Goal: Information Seeking & Learning: Learn about a topic

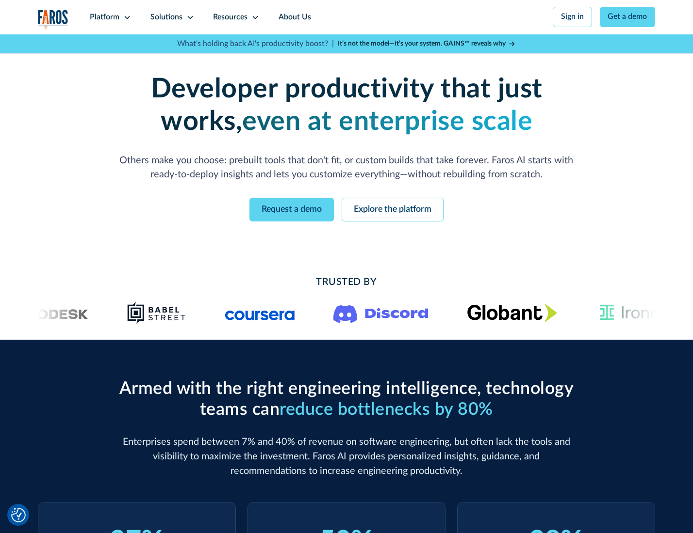
click at [126, 17] on icon at bounding box center [127, 18] width 8 height 8
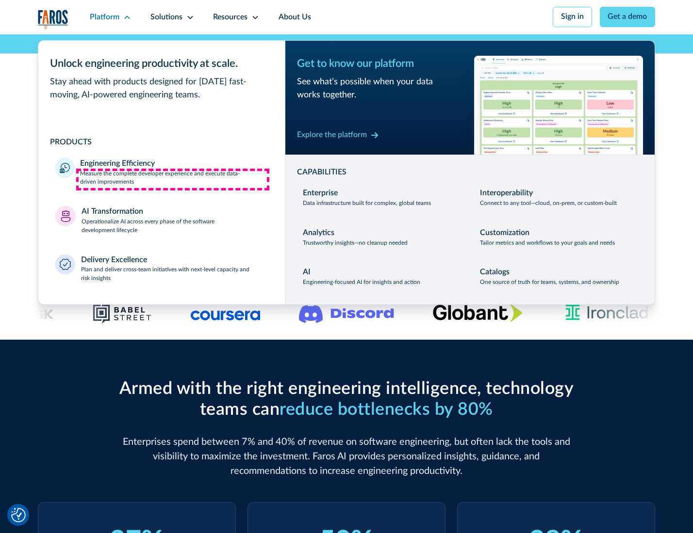
click at [173, 179] on p "Measure the complete developer experience and execute data-driven improvements" at bounding box center [173, 178] width 187 height 17
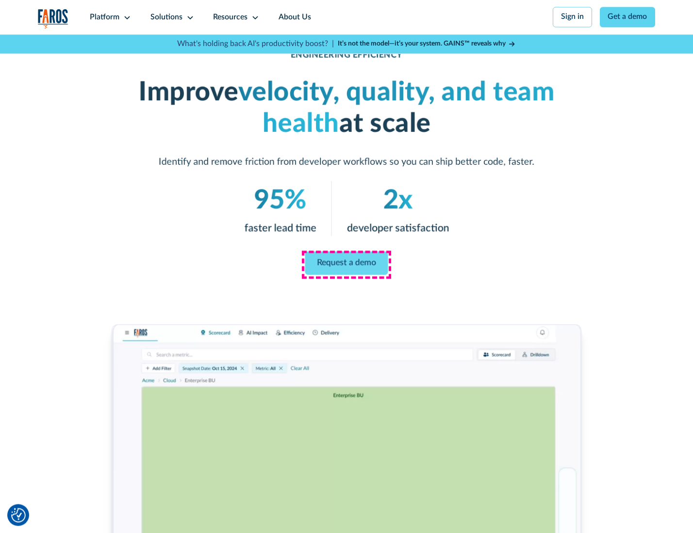
click at [346, 264] on link "Request a demo" at bounding box center [346, 263] width 83 height 23
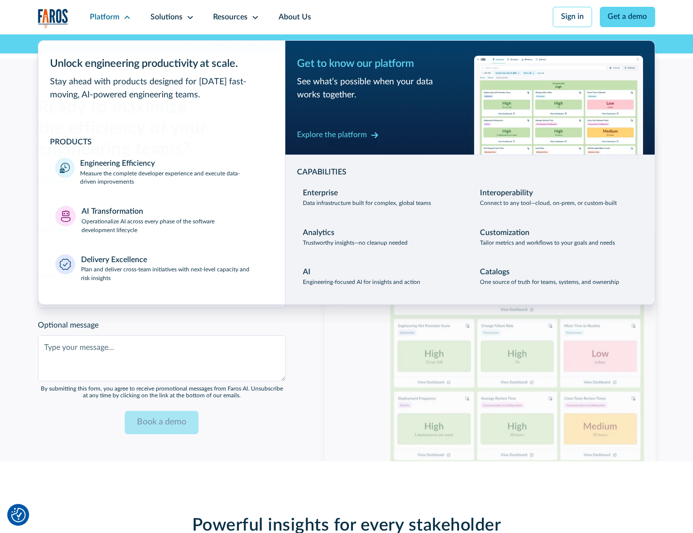
scroll to position [2111, 0]
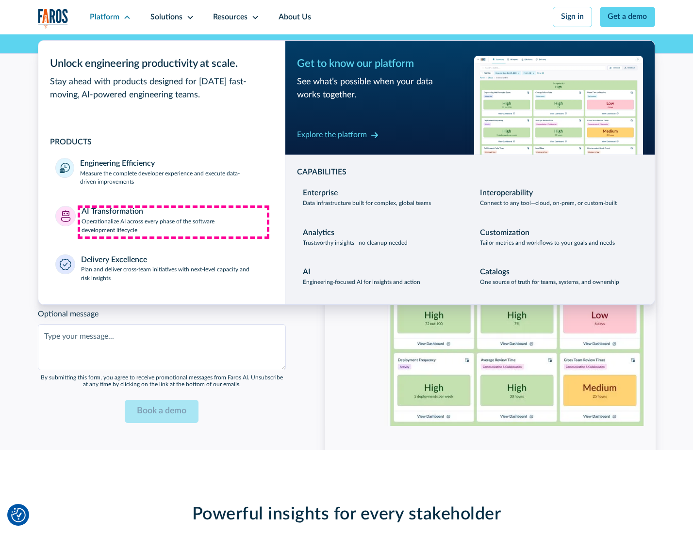
click at [173, 222] on p "Operationalize AI across every phase of the software development lifecycle" at bounding box center [174, 226] width 186 height 17
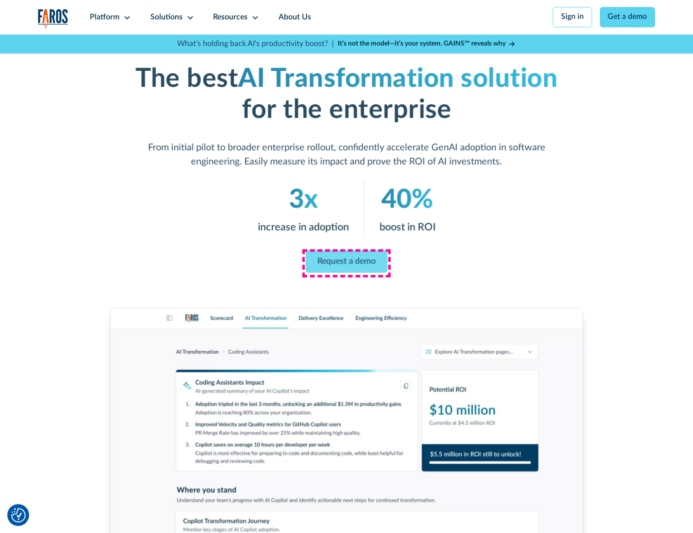
click at [346, 263] on link "Request a demo" at bounding box center [347, 261] width 82 height 23
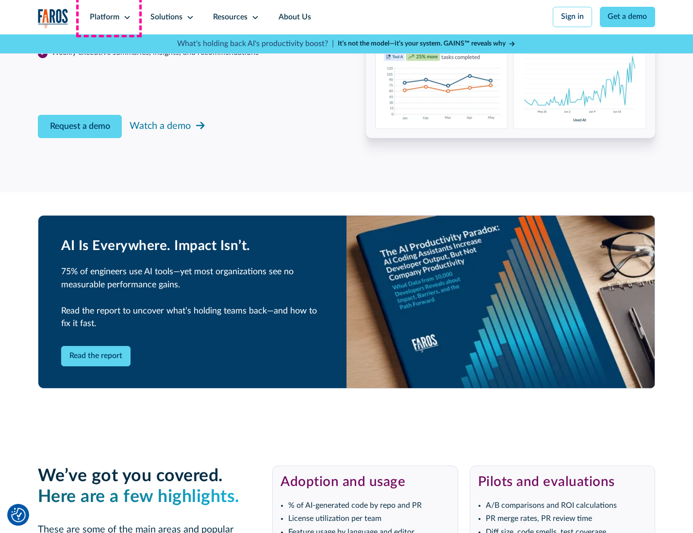
click at [109, 17] on div "Platform" at bounding box center [105, 18] width 30 height 12
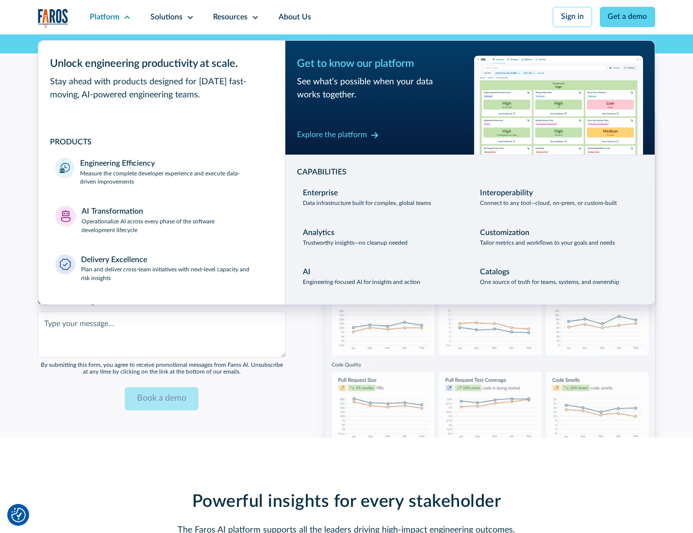
scroll to position [2345, 0]
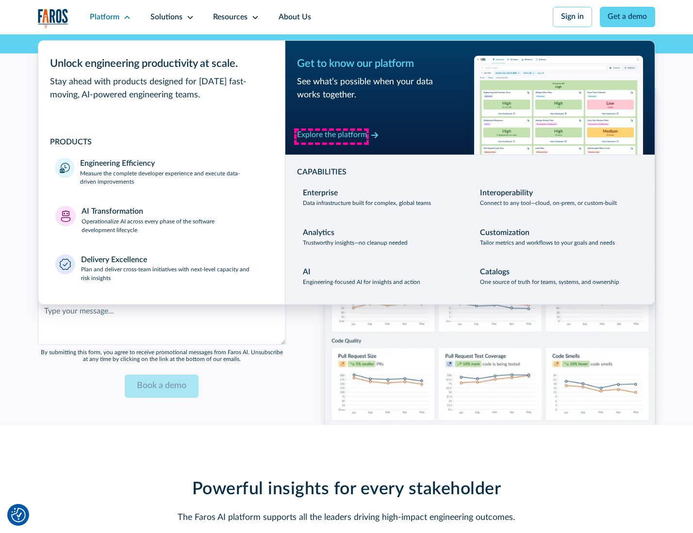
click at [331, 136] on div "Explore the platform" at bounding box center [332, 135] width 70 height 12
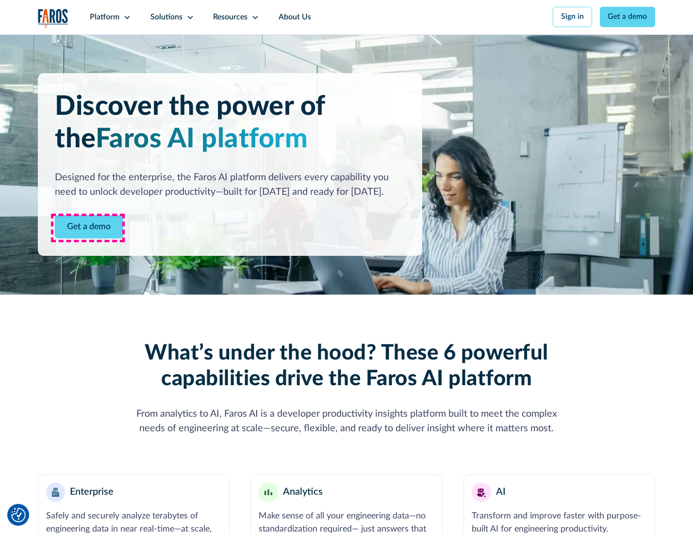
click at [88, 228] on link "Get a demo" at bounding box center [89, 227] width 68 height 24
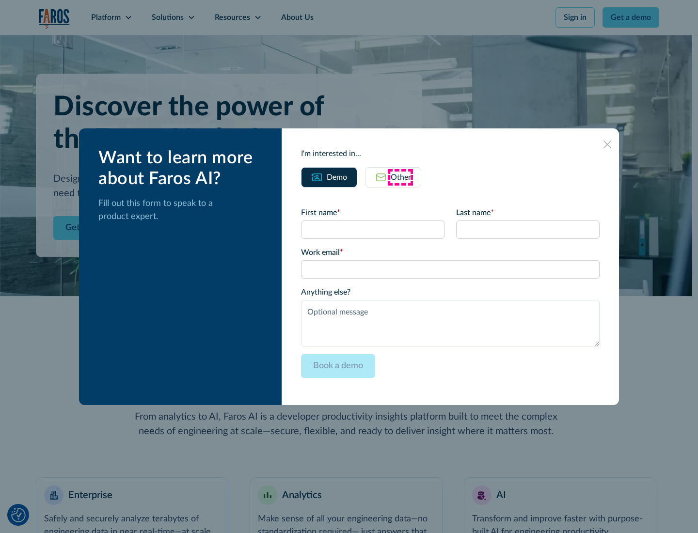
click at [401, 177] on div "Other" at bounding box center [401, 178] width 20 height 12
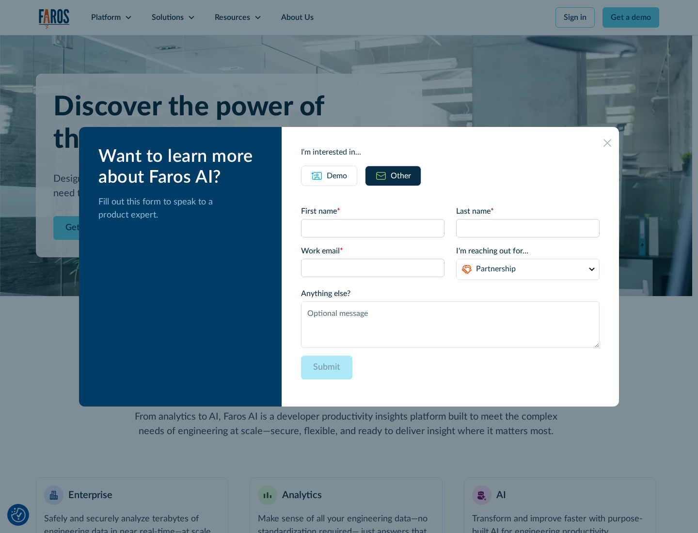
click at [336, 176] on div "Demo" at bounding box center [337, 176] width 20 height 12
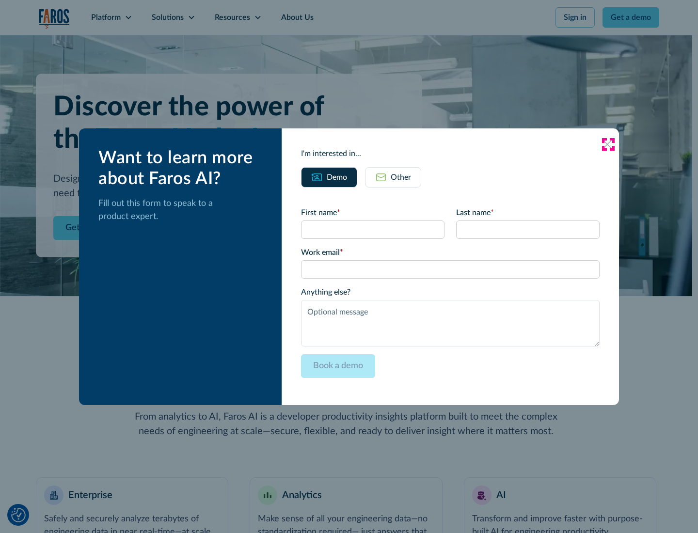
click at [608, 144] on icon at bounding box center [608, 145] width 8 height 8
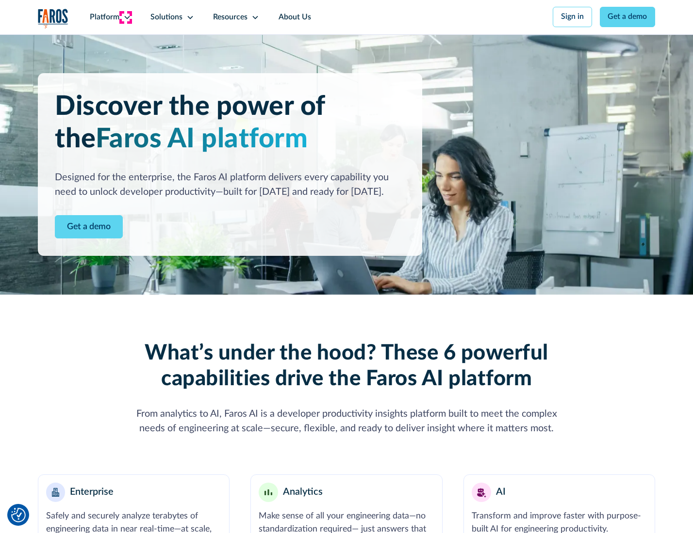
click at [126, 17] on icon at bounding box center [127, 18] width 8 height 8
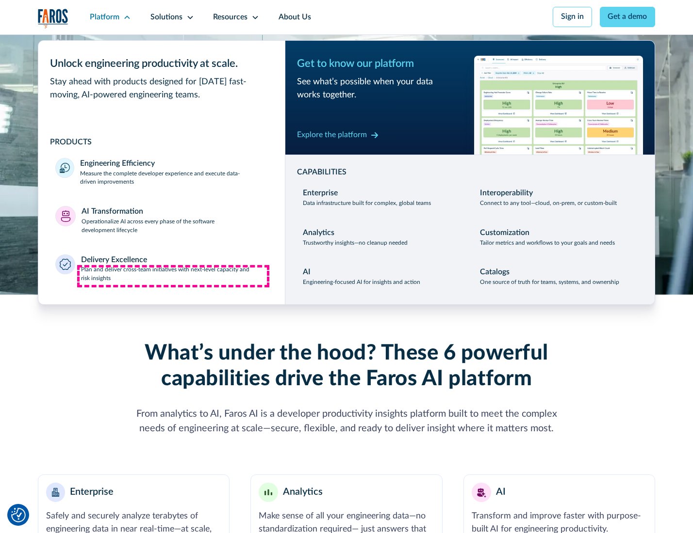
click at [173, 276] on p "Plan and deliver cross-team initiatives with next-level capacity and risk insig…" at bounding box center [174, 274] width 187 height 17
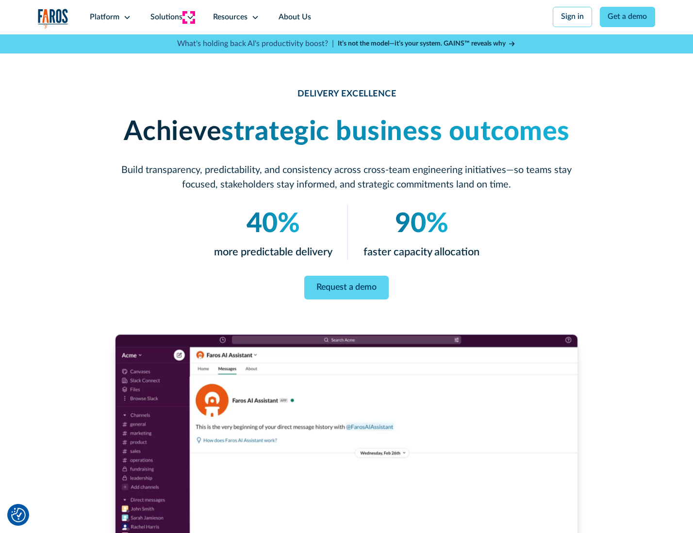
click at [188, 17] on icon at bounding box center [190, 18] width 8 height 8
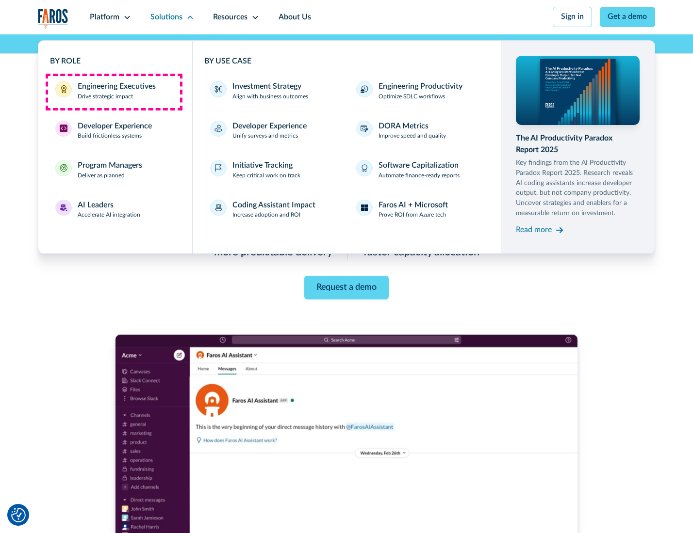
click at [113, 92] on div "Engineering Executives" at bounding box center [117, 87] width 78 height 12
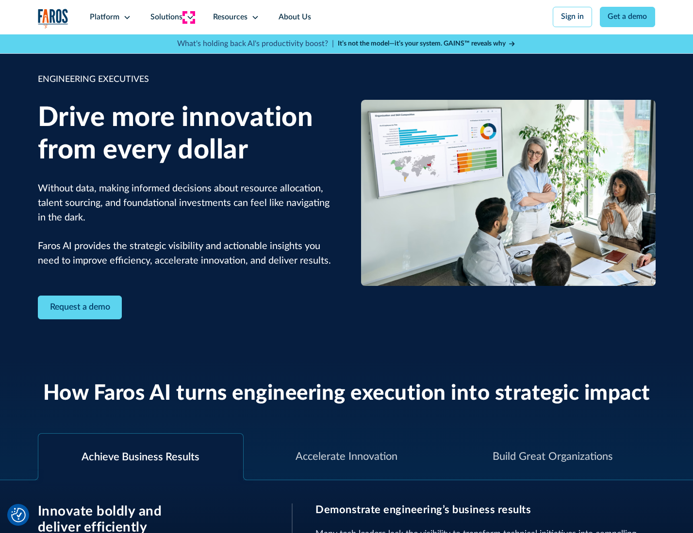
click at [188, 17] on icon at bounding box center [190, 18] width 8 height 8
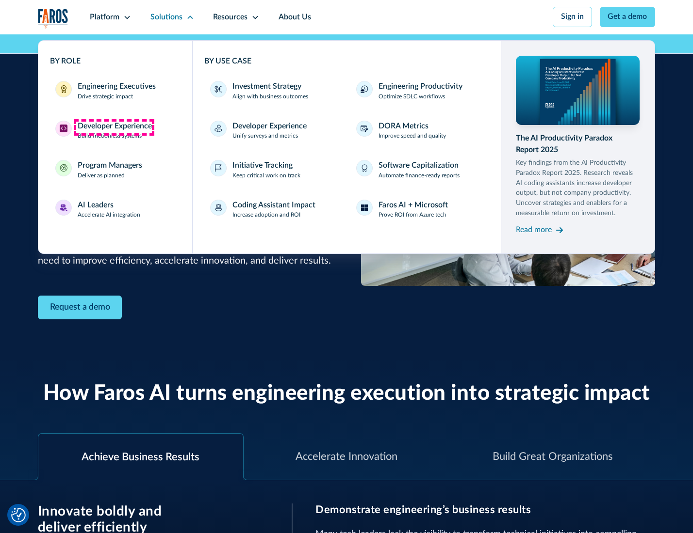
click at [113, 127] on div "Developer Experience" at bounding box center [115, 127] width 74 height 12
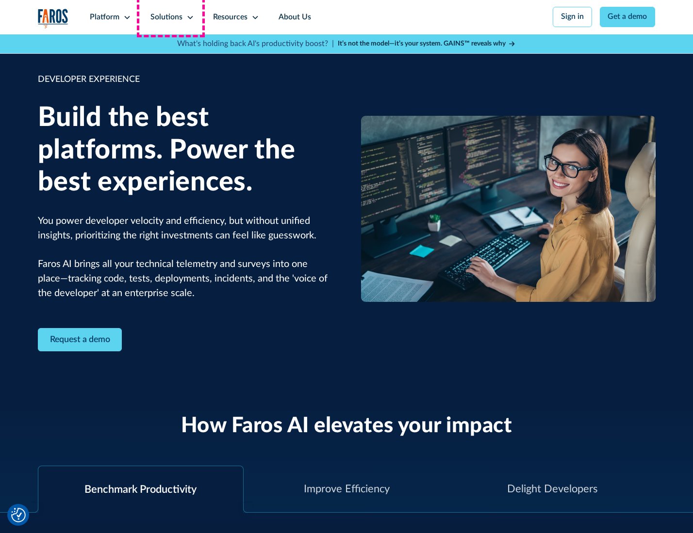
click at [171, 17] on div "Solutions" at bounding box center [166, 18] width 32 height 12
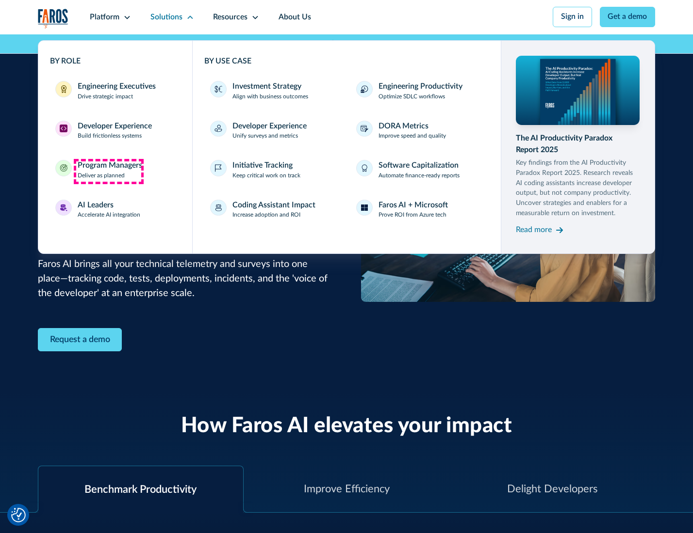
click at [108, 171] on div "Program Managers" at bounding box center [110, 166] width 65 height 12
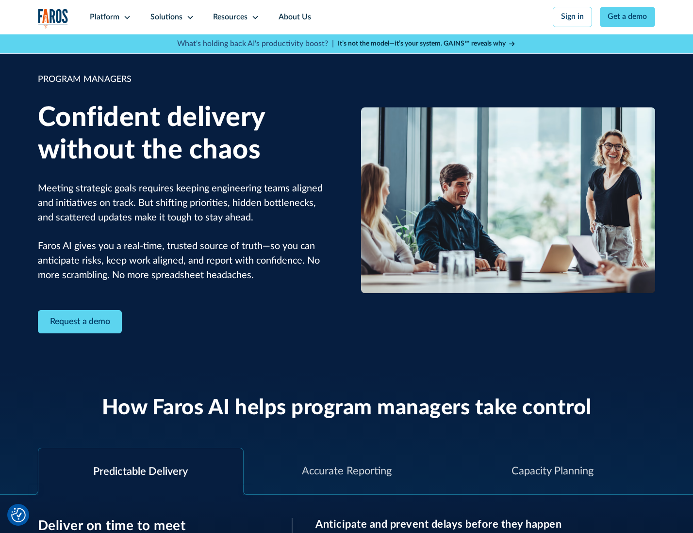
click at [188, 17] on icon at bounding box center [190, 18] width 8 height 8
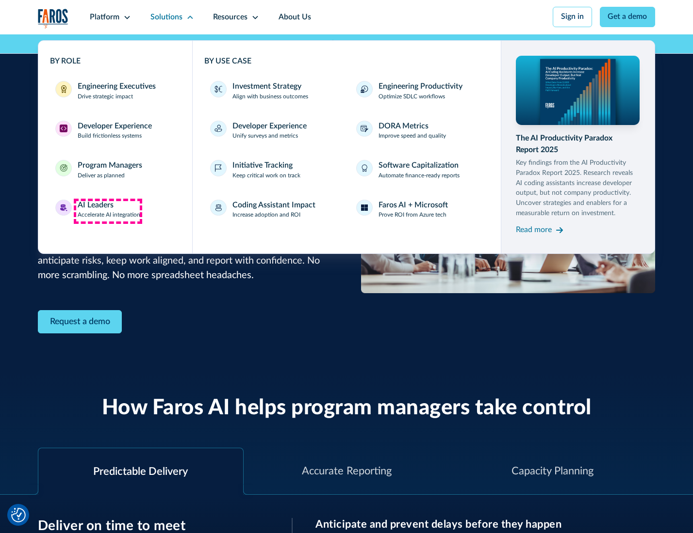
click at [108, 211] on div "AI Leaders" at bounding box center [96, 206] width 36 height 12
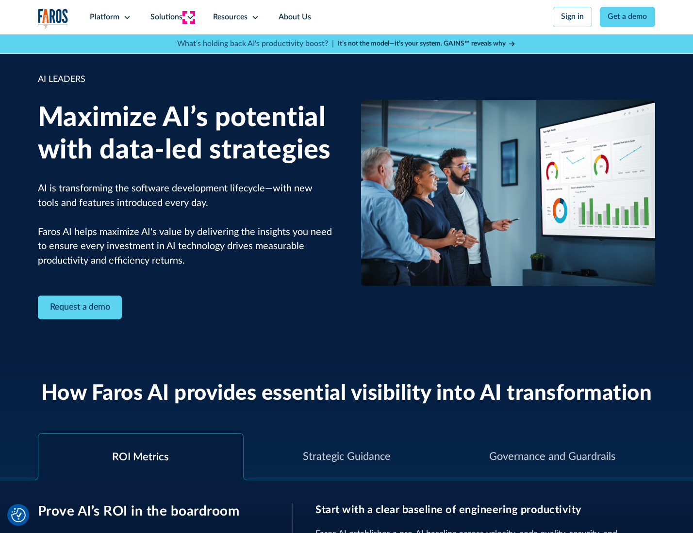
click at [188, 17] on icon at bounding box center [190, 18] width 8 height 8
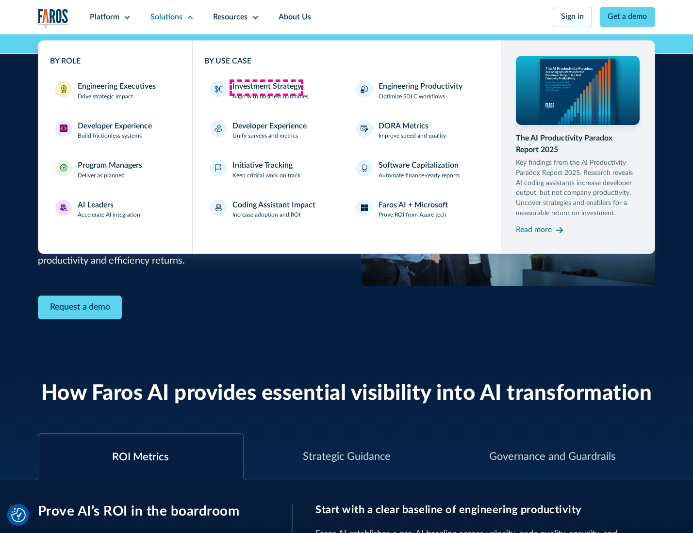
click at [266, 87] on div "Investment Strategy" at bounding box center [266, 87] width 69 height 12
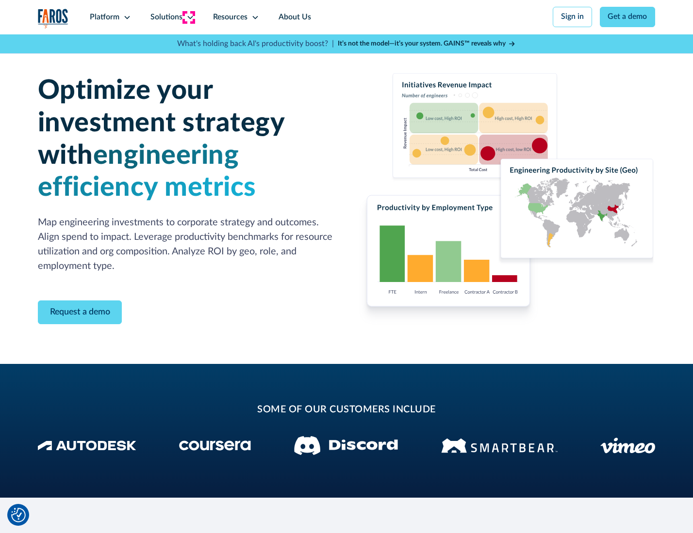
click at [188, 17] on icon at bounding box center [190, 18] width 8 height 8
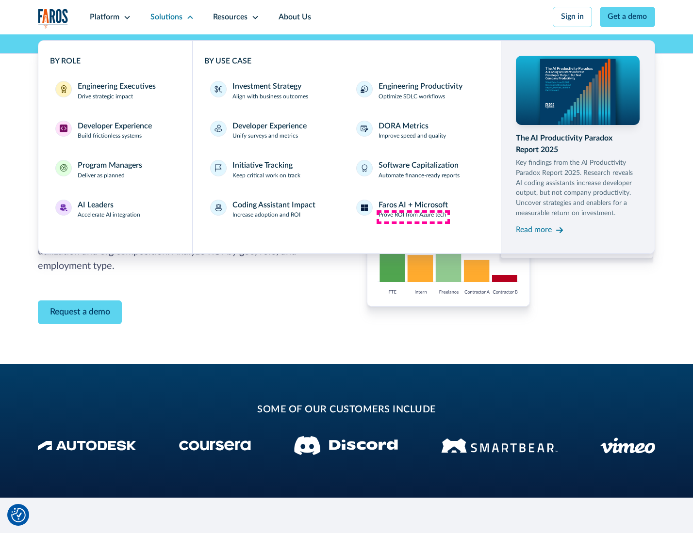
click at [413, 217] on p "Prove ROI from Azure tech" at bounding box center [412, 215] width 68 height 9
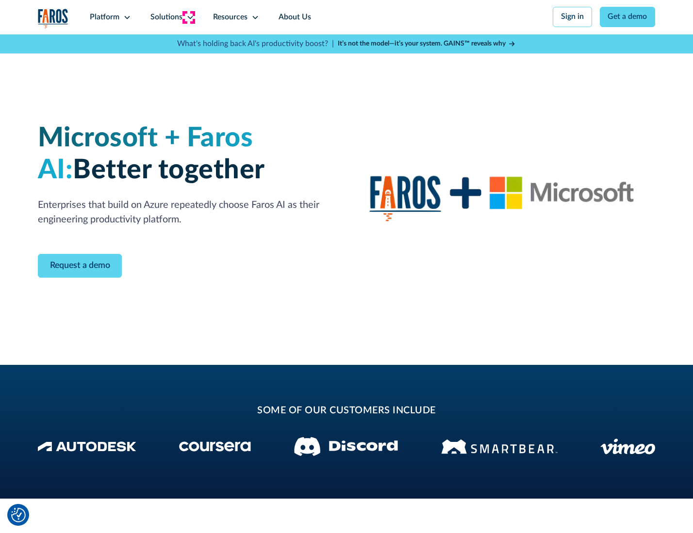
click at [188, 17] on icon at bounding box center [190, 18] width 8 height 8
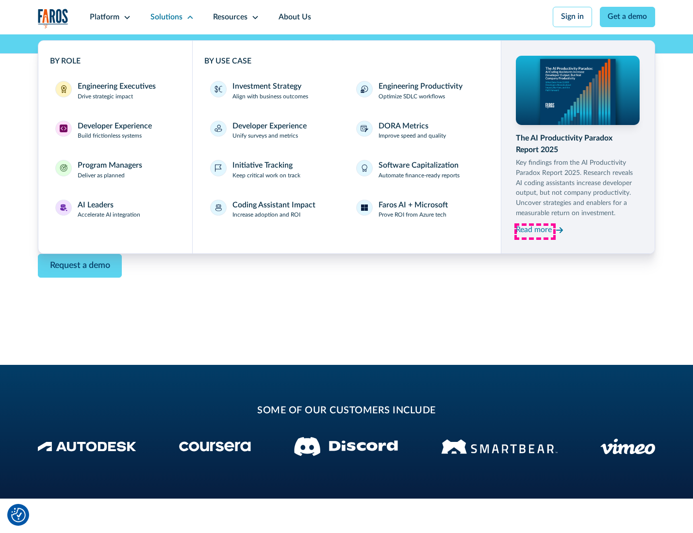
click at [534, 232] on div "Read more" at bounding box center [534, 231] width 36 height 12
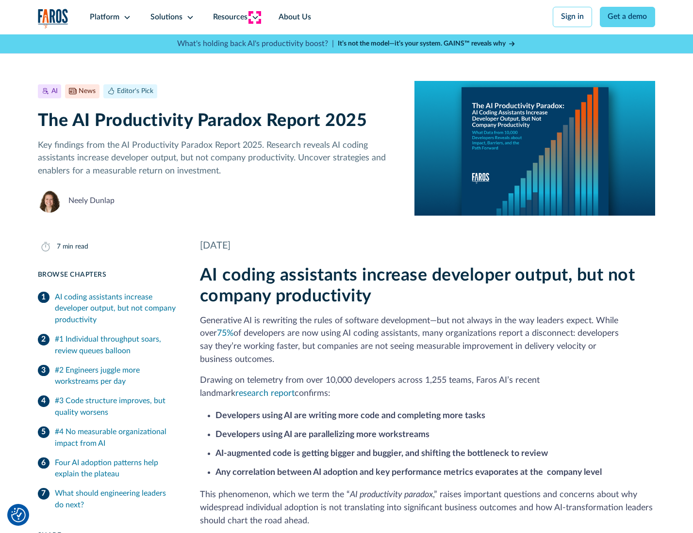
click at [254, 17] on icon at bounding box center [255, 18] width 8 height 8
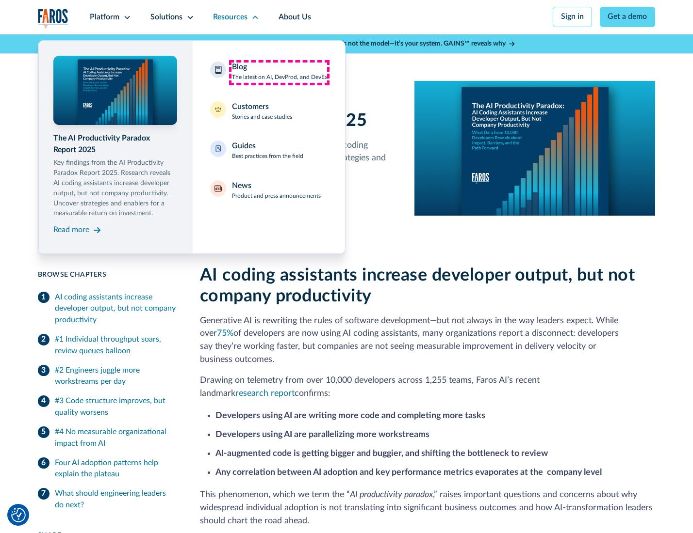
click at [279, 72] on div "Blog The latest on AI, DevProd, and DevEx" at bounding box center [280, 72] width 96 height 20
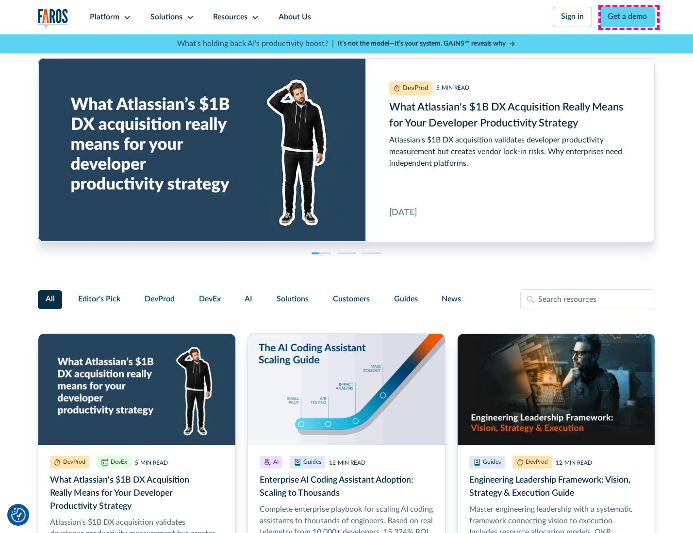
click at [628, 17] on link "Get a demo" at bounding box center [627, 17] width 56 height 20
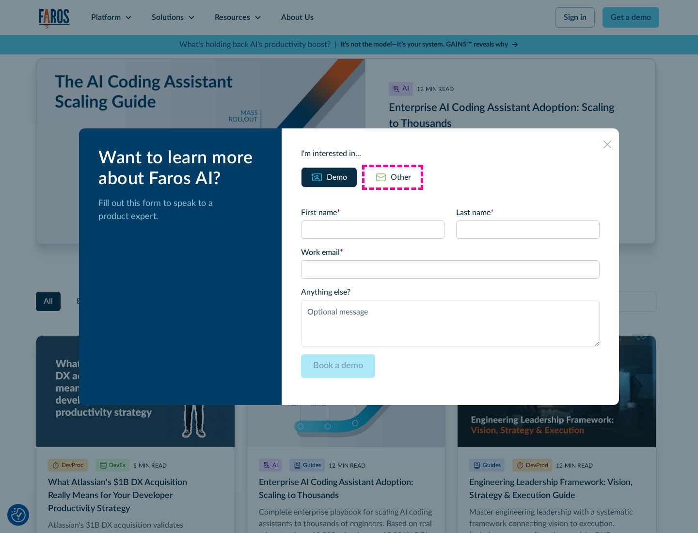
click at [393, 177] on div "Other" at bounding box center [401, 178] width 20 height 12
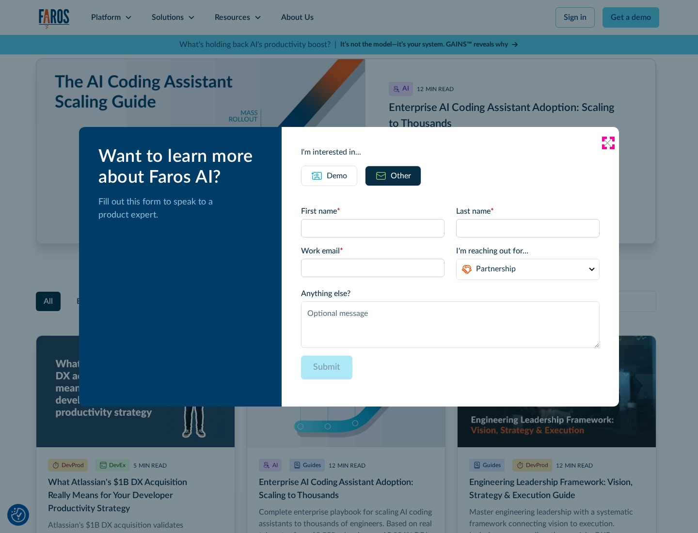
click at [608, 143] on icon at bounding box center [608, 143] width 8 height 8
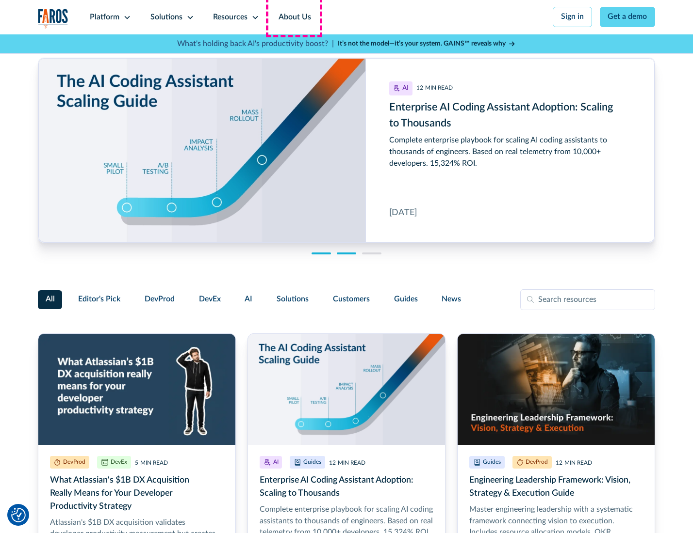
click at [293, 17] on link "About Us" at bounding box center [295, 17] width 52 height 34
